Goal: Check status: Check status

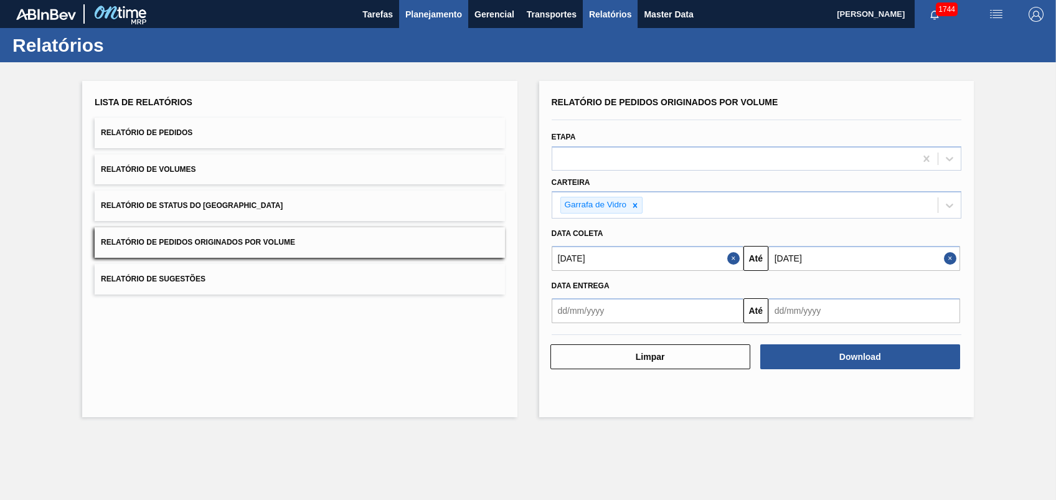
click at [422, 7] on span "Planejamento" at bounding box center [434, 14] width 57 height 15
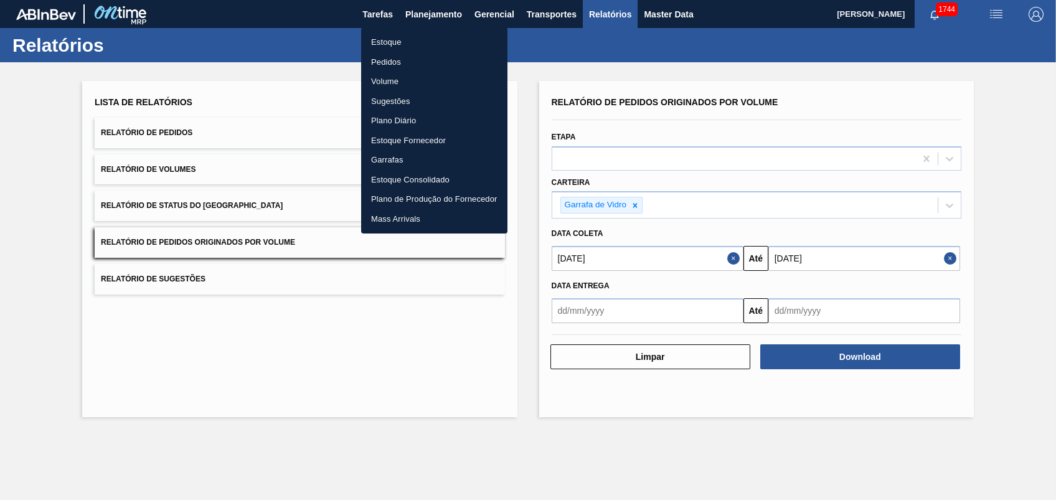
drag, startPoint x: 386, startPoint y: 57, endPoint x: 392, endPoint y: 55, distance: 6.7
click at [387, 56] on li "Pedidos" at bounding box center [434, 62] width 146 height 20
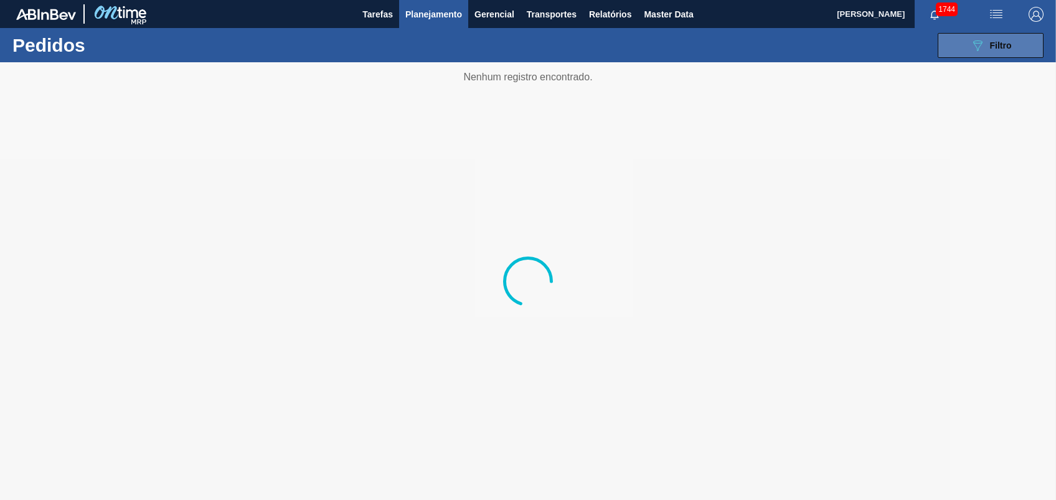
click at [989, 35] on button "089F7B8B-B2A5-4AFE-B5C0-19BA573D28AC Filtro" at bounding box center [991, 45] width 106 height 25
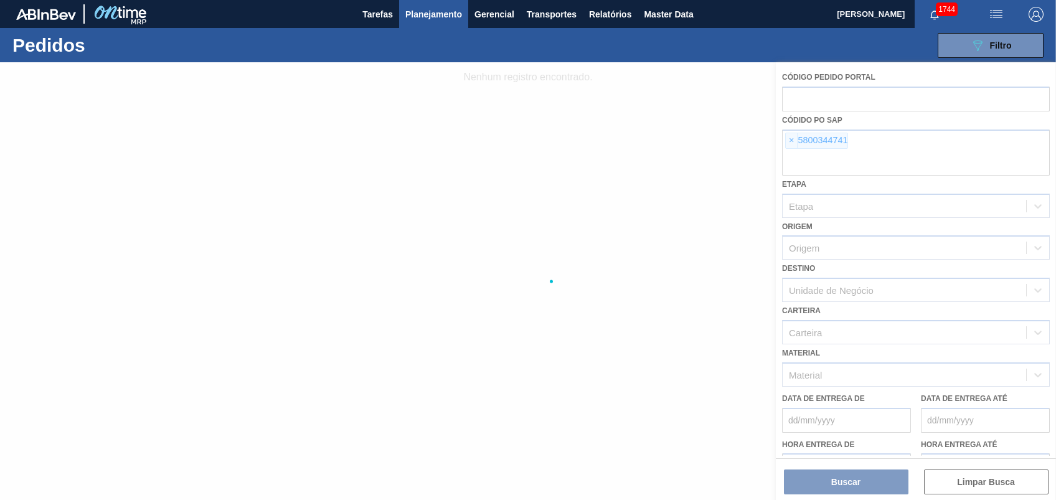
click at [789, 141] on div at bounding box center [528, 281] width 1056 height 438
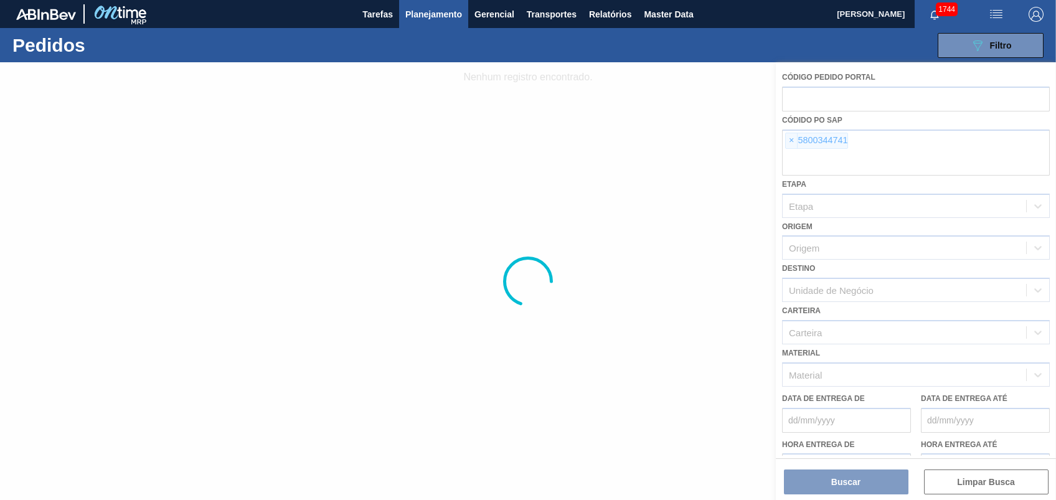
click at [789, 140] on div at bounding box center [528, 281] width 1056 height 438
click at [791, 138] on div at bounding box center [528, 281] width 1056 height 438
click at [792, 135] on div at bounding box center [528, 281] width 1056 height 438
click at [790, 135] on div at bounding box center [528, 281] width 1056 height 438
click at [789, 136] on div at bounding box center [528, 281] width 1056 height 438
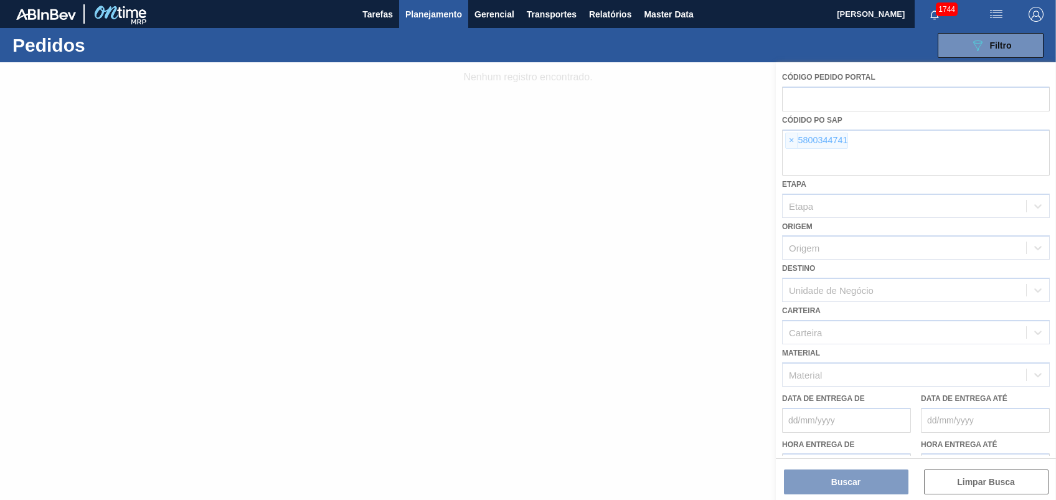
click at [790, 136] on div at bounding box center [528, 281] width 1056 height 438
click at [792, 136] on div at bounding box center [528, 281] width 1056 height 438
click at [793, 138] on div at bounding box center [528, 281] width 1056 height 438
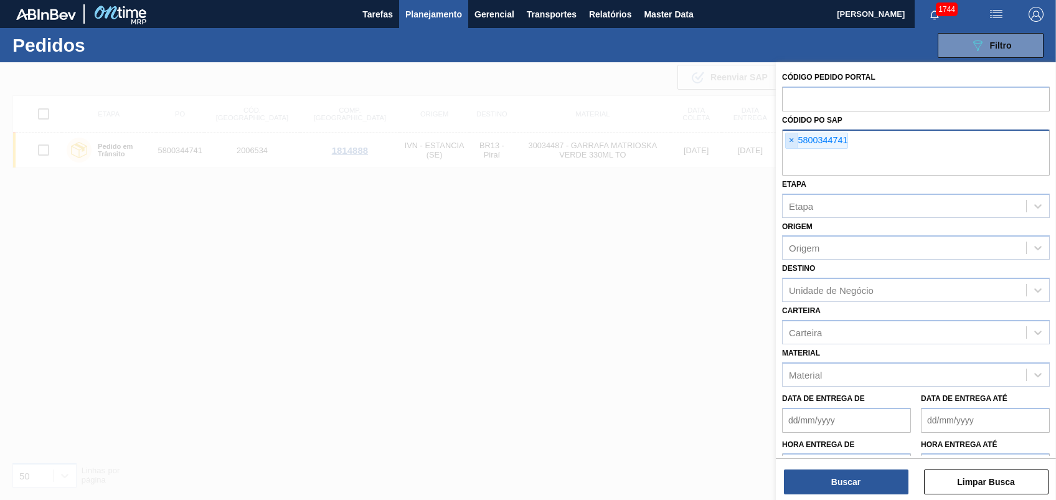
click at [792, 140] on span "×" at bounding box center [792, 140] width 12 height 15
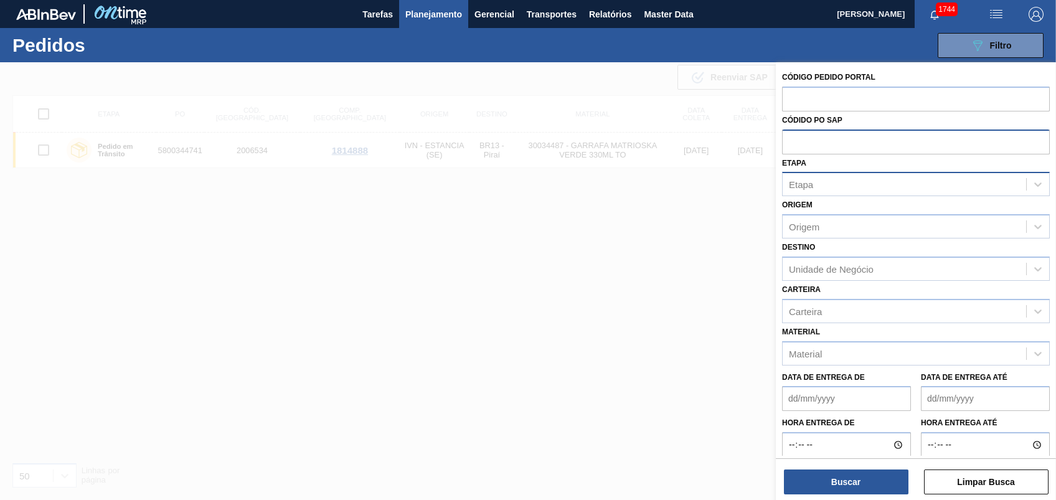
paste input "5800334665"
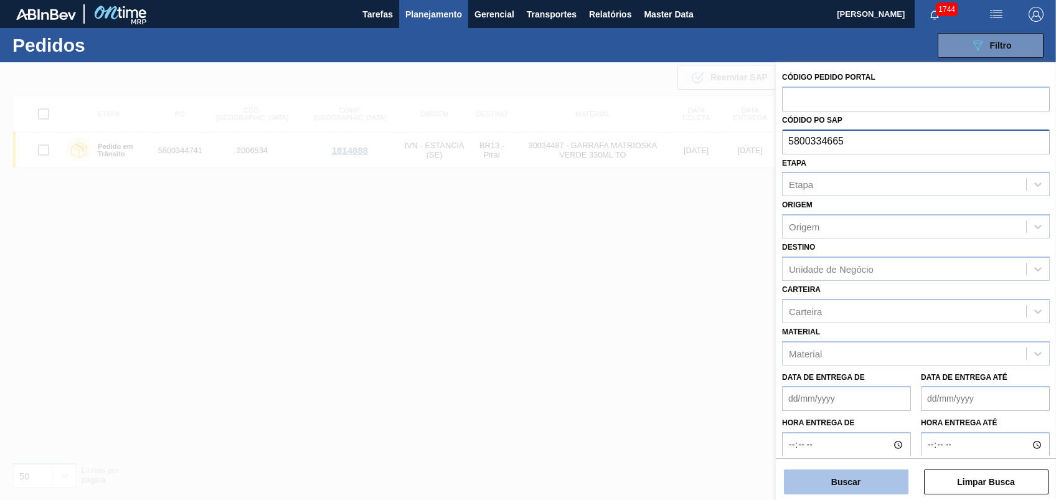
type input "5800334665"
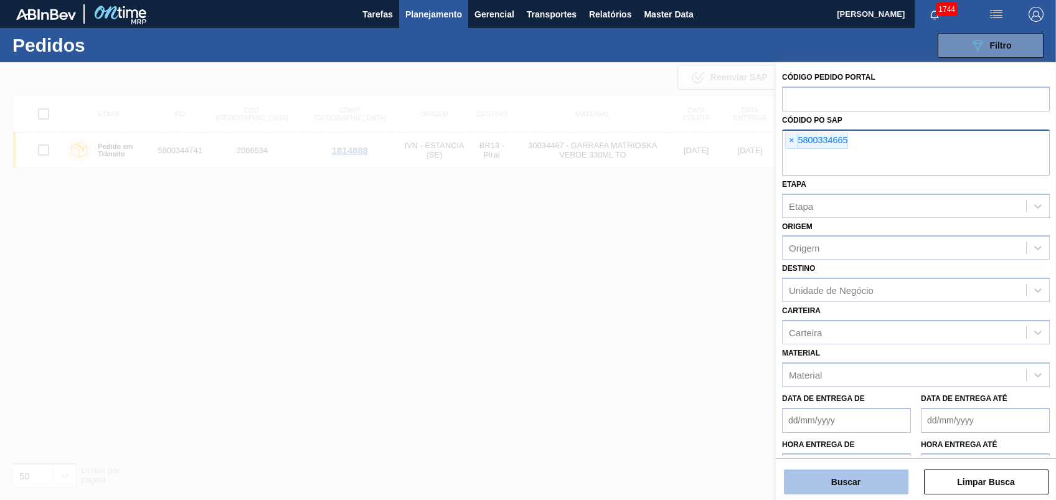
click at [866, 471] on button "Buscar" at bounding box center [846, 482] width 125 height 25
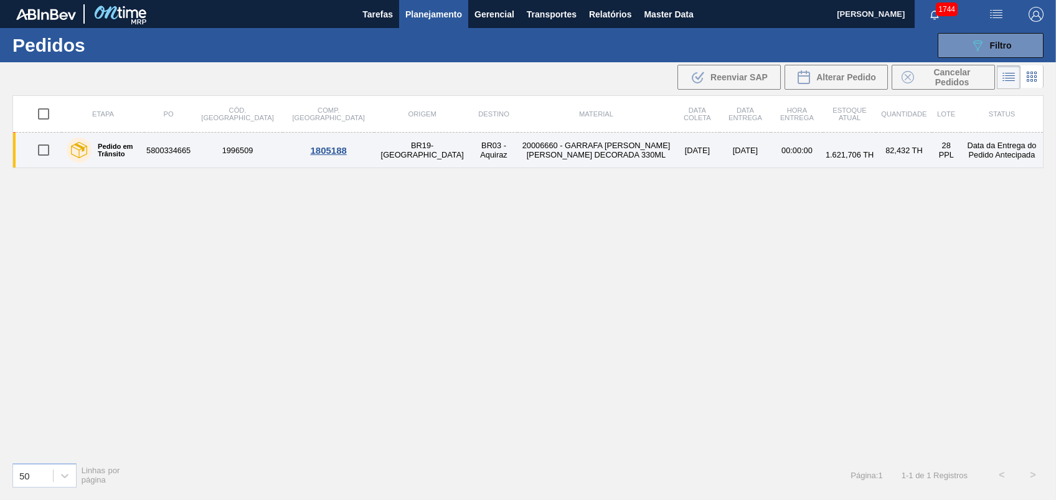
click at [192, 156] on td "5800334665" at bounding box center [169, 151] width 48 height 36
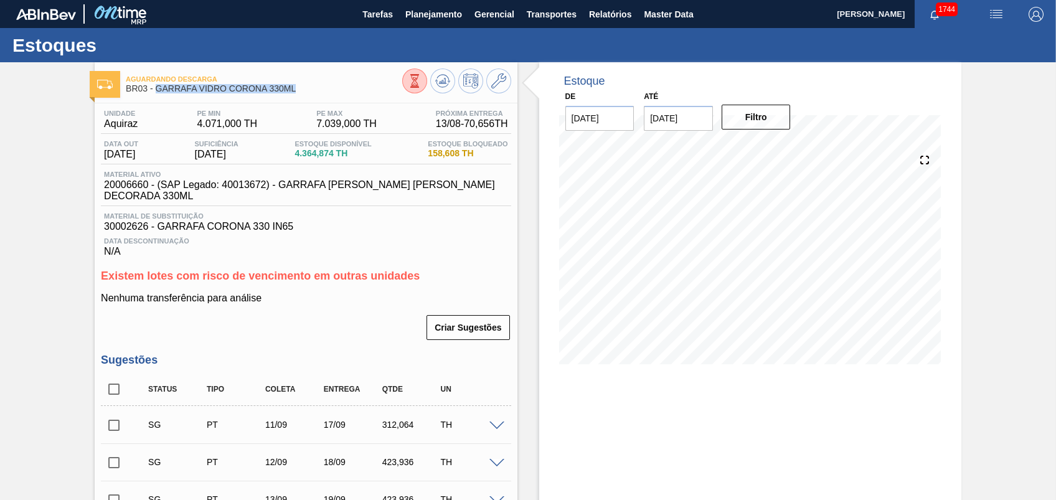
drag, startPoint x: 170, startPoint y: 84, endPoint x: 305, endPoint y: 90, distance: 135.3
click at [305, 90] on span "BR03 - GARRAFA VIDRO CORONA 330ML" at bounding box center [264, 88] width 276 height 9
copy span "GARRAFA VIDRO CORONA 330ML"
click at [416, 16] on span "Planejamento" at bounding box center [434, 14] width 57 height 15
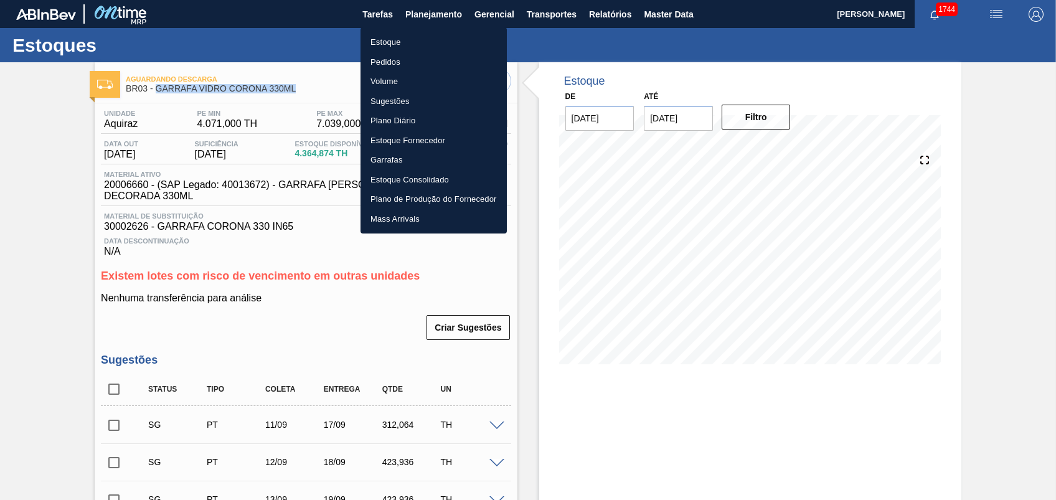
click at [390, 55] on li "Pedidos" at bounding box center [434, 62] width 146 height 20
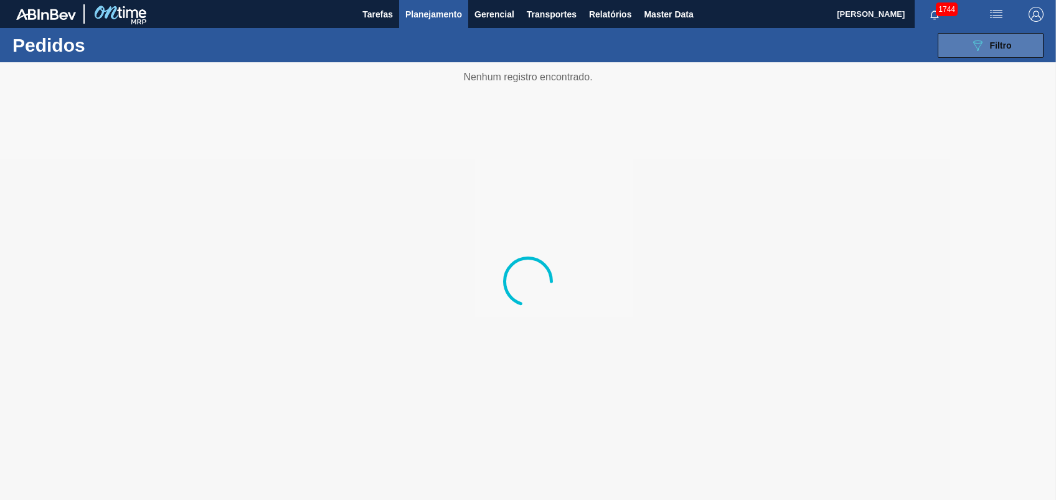
click at [987, 45] on div "089F7B8B-B2A5-4AFE-B5C0-19BA573D28AC Filtro" at bounding box center [991, 45] width 42 height 15
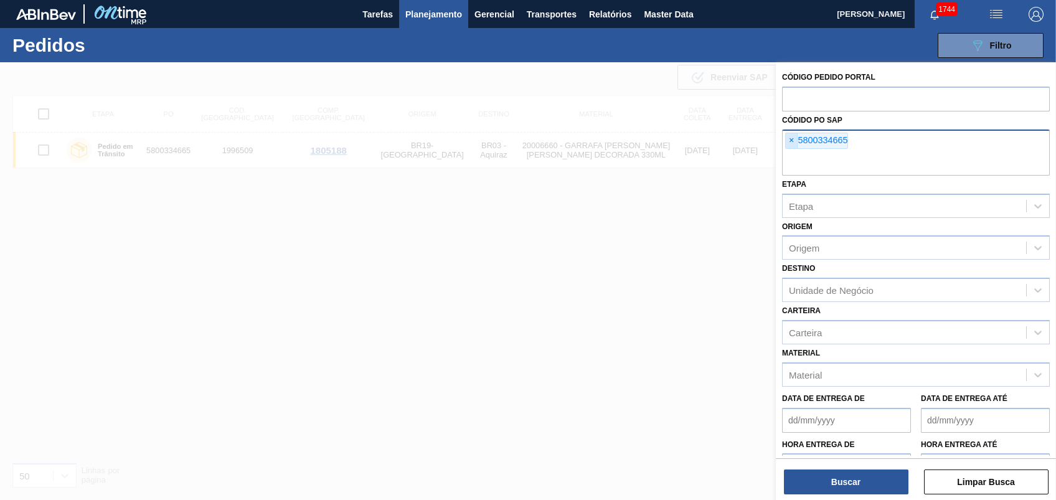
click at [793, 141] on span "×" at bounding box center [792, 140] width 12 height 15
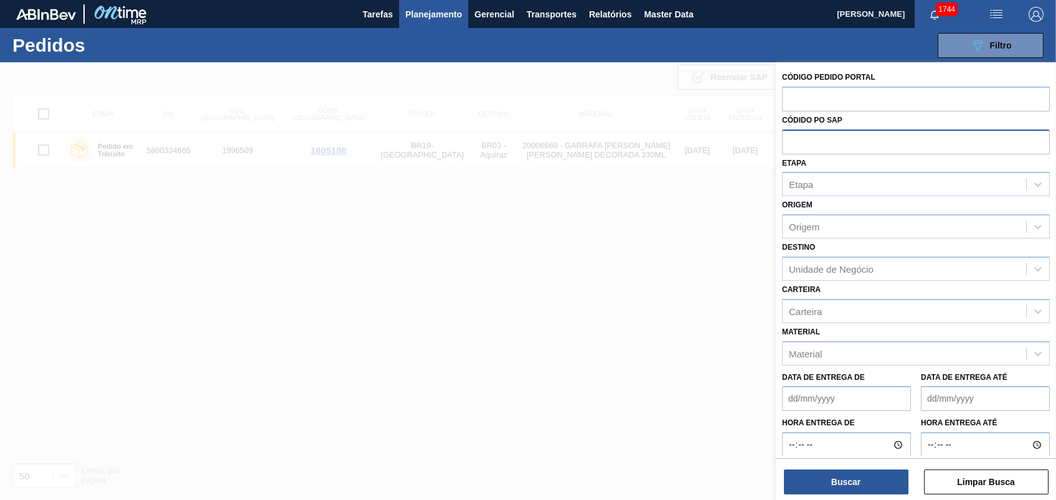
paste input "5800342844"
type input "5800342844"
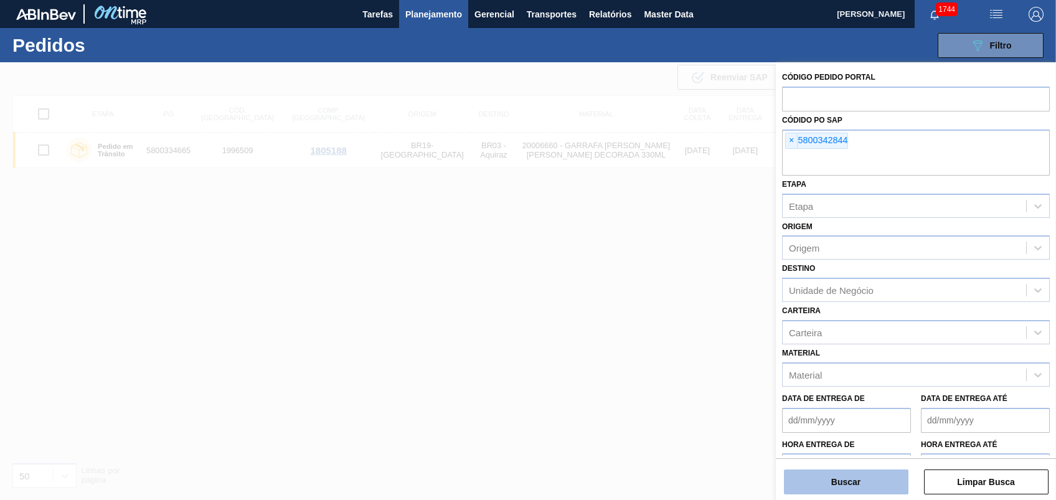
click at [850, 485] on button "Buscar" at bounding box center [846, 482] width 125 height 25
